Goal: Check status: Check status

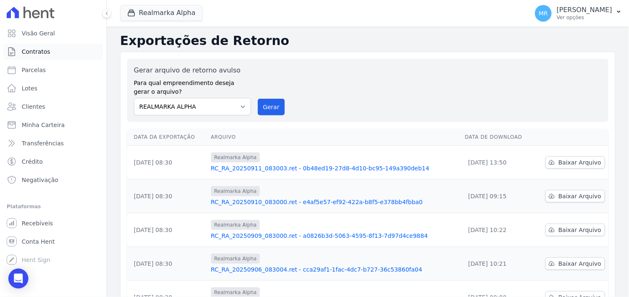
click at [33, 51] on span "Contratos" at bounding box center [36, 52] width 28 height 8
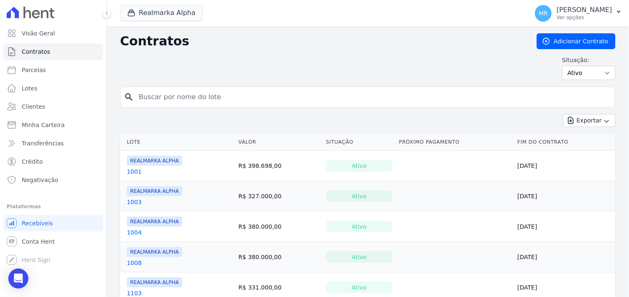
click at [184, 103] on input "search" at bounding box center [373, 97] width 478 height 17
type input "506"
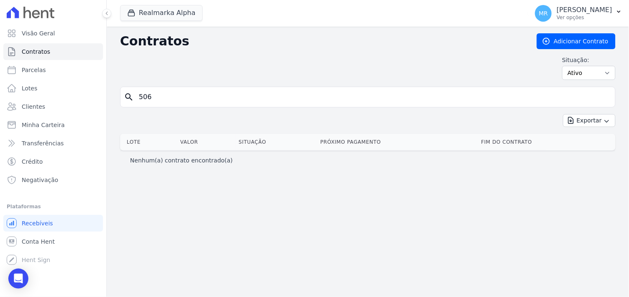
click at [165, 94] on input "506" at bounding box center [373, 97] width 478 height 17
drag, startPoint x: 170, startPoint y: 19, endPoint x: 152, endPoint y: 57, distance: 42.5
click at [170, 19] on button "Realmarka Alpha" at bounding box center [161, 13] width 83 height 16
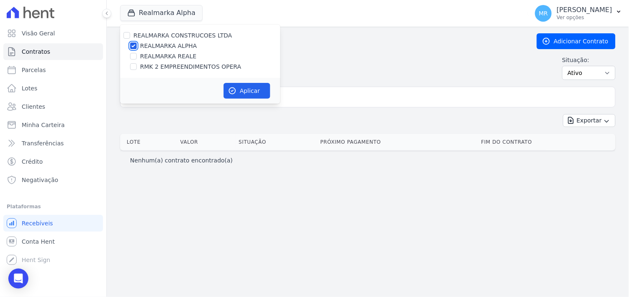
click at [135, 48] on input "REALMARKA ALPHA" at bounding box center [133, 46] width 7 height 7
checkbox input "false"
click at [133, 68] on input "RMK 2 EMPREENDIMENTOS OPERA" at bounding box center [133, 66] width 7 height 7
checkbox input "true"
click at [239, 92] on button "Aplicar" at bounding box center [247, 91] width 47 height 16
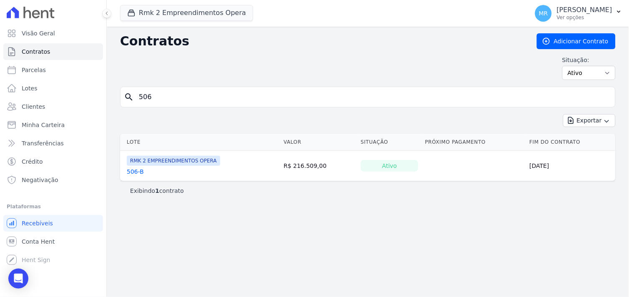
drag, startPoint x: 178, startPoint y: 102, endPoint x: 194, endPoint y: 115, distance: 20.5
click at [179, 102] on input "506" at bounding box center [373, 97] width 478 height 17
click at [128, 176] on link "506-B" at bounding box center [135, 172] width 17 height 8
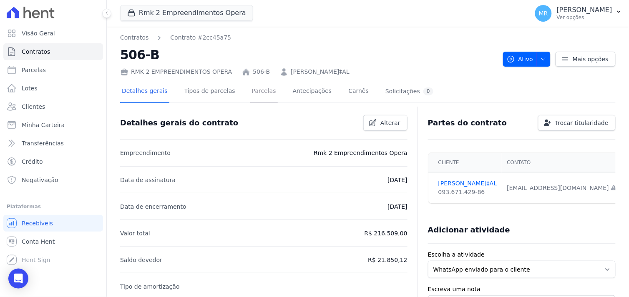
click at [251, 92] on link "Parcelas" at bounding box center [264, 92] width 28 height 22
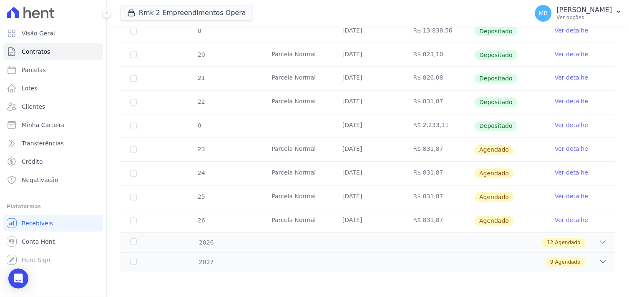
scroll to position [272, 0]
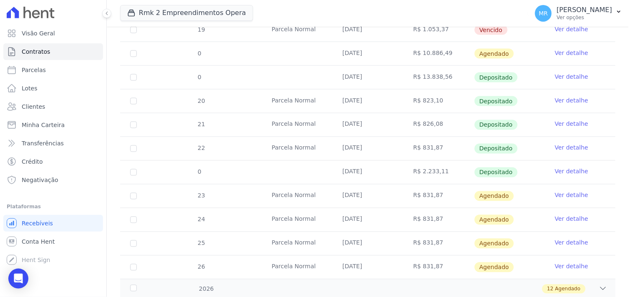
click at [568, 170] on link "Ver detalhe" at bounding box center [571, 172] width 33 height 8
